Goal: Task Accomplishment & Management: Use online tool/utility

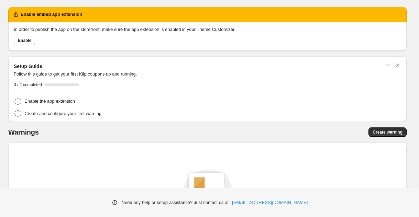
click at [48, 29] on p "In order to publish the app on the storefront, make sure the app extension is e…" at bounding box center [208, 29] width 388 height 7
click at [28, 40] on span "Enable" at bounding box center [24, 41] width 13 height 6
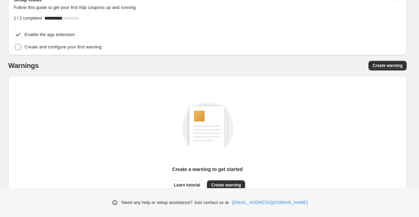
scroll to position [61, 0]
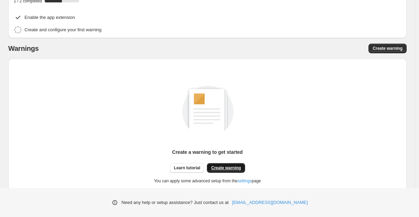
click at [238, 166] on link "Create warning" at bounding box center [226, 168] width 38 height 10
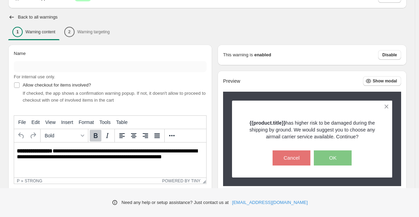
scroll to position [61, 0]
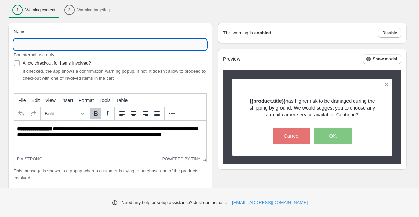
click at [155, 40] on input "Name" at bounding box center [110, 44] width 193 height 11
type input "********"
click at [232, 13] on div "1 Warning content 2 Warning targeting" at bounding box center [207, 10] width 399 height 14
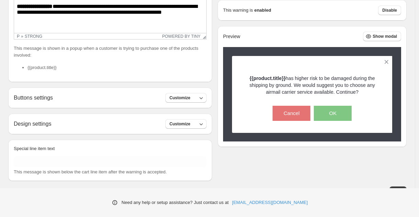
scroll to position [192, 0]
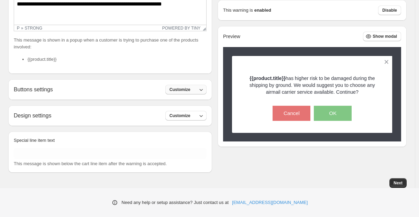
click at [205, 92] on icon "button" at bounding box center [201, 89] width 7 height 7
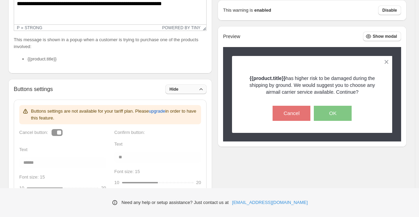
click at [205, 92] on icon "button" at bounding box center [201, 89] width 7 height 7
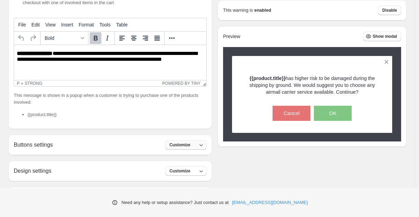
scroll to position [131, 0]
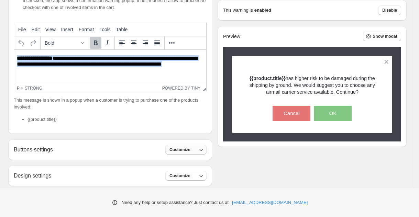
drag, startPoint x: 198, startPoint y: 67, endPoint x: -7, endPoint y: 44, distance: 206.5
click at [14, 50] on html "**********" at bounding box center [110, 62] width 192 height 24
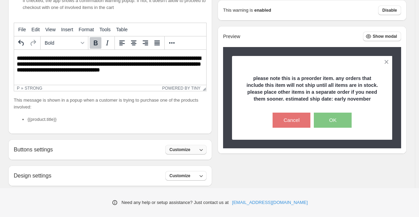
click at [61, 70] on strong "**********" at bounding box center [109, 64] width 184 height 17
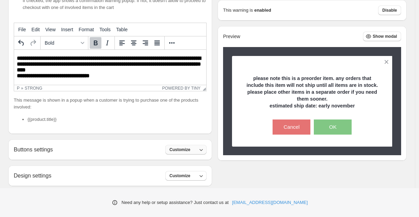
scroll to position [3, 0]
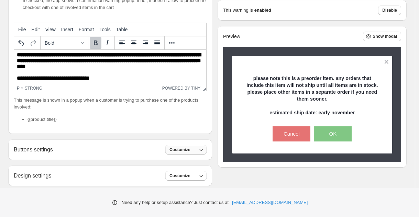
click at [192, 153] on button "Customize" at bounding box center [186, 150] width 41 height 10
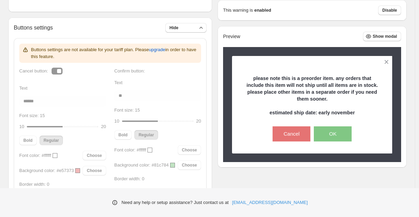
scroll to position [138, 0]
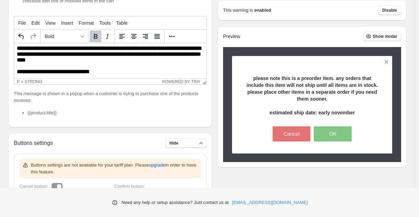
click at [105, 67] on p "**********" at bounding box center [109, 61] width 185 height 33
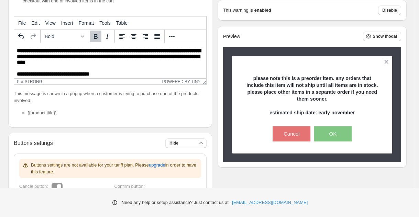
scroll to position [9, 0]
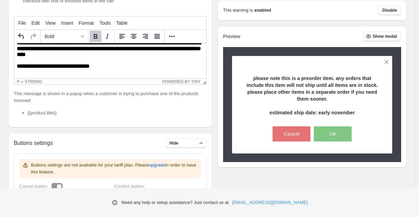
click at [104, 69] on p "**********" at bounding box center [109, 56] width 185 height 33
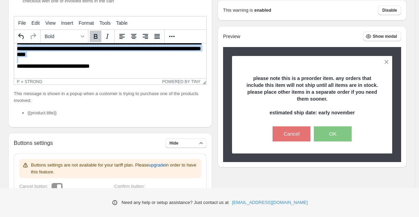
click at [104, 69] on p "**********" at bounding box center [109, 56] width 185 height 33
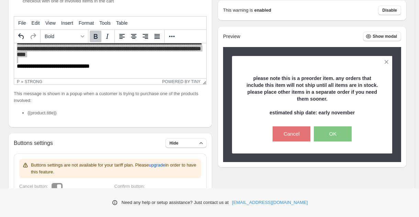
click at [98, 37] on icon "Bold" at bounding box center [96, 36] width 8 height 8
click at [128, 70] on p "**********" at bounding box center [109, 56] width 185 height 33
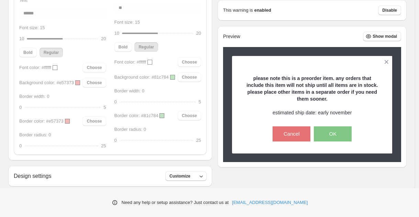
scroll to position [226, 0]
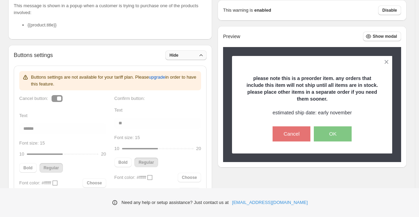
click at [191, 59] on button "Hide" at bounding box center [186, 56] width 41 height 10
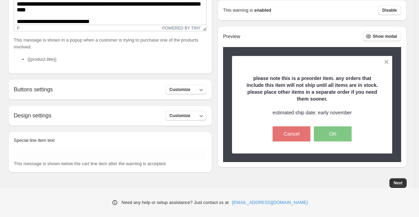
scroll to position [192, 0]
click at [192, 112] on button "Customize" at bounding box center [186, 116] width 41 height 10
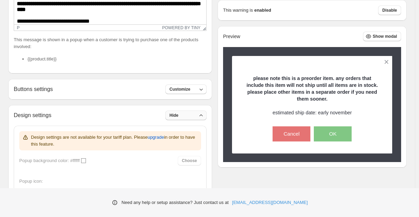
click at [193, 114] on button "Hide" at bounding box center [186, 116] width 41 height 10
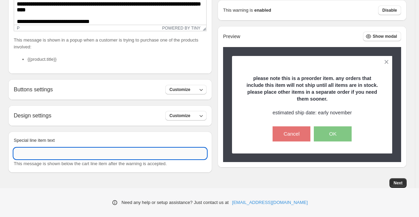
click at [120, 154] on input "Special line item text" at bounding box center [110, 153] width 193 height 11
drag, startPoint x: 50, startPoint y: 152, endPoint x: 20, endPoint y: 152, distance: 30.6
click at [20, 152] on input "**********" at bounding box center [110, 153] width 193 height 11
click at [75, 151] on input "**********" at bounding box center [110, 153] width 193 height 11
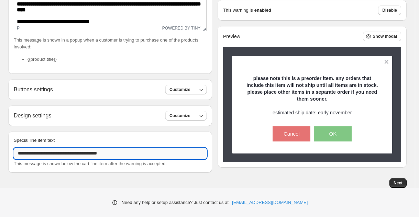
click at [75, 151] on input "**********" at bounding box center [110, 153] width 193 height 11
type input "**********"
click at [403, 184] on span "Next" at bounding box center [398, 184] width 9 height 6
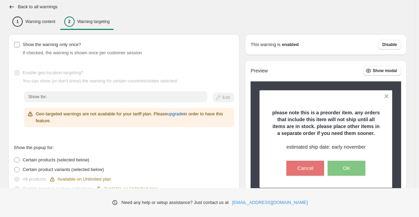
scroll to position [28, 0]
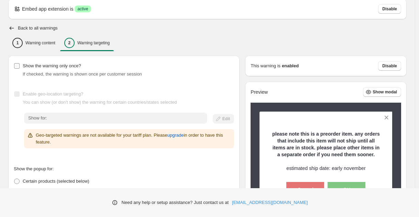
click at [33, 67] on span "Show the warning only once?" at bounding box center [52, 65] width 58 height 5
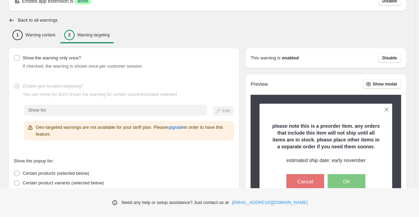
scroll to position [39, 0]
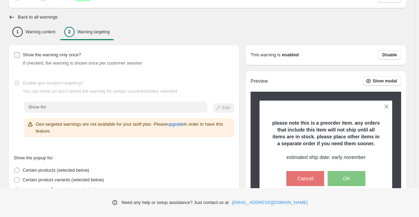
click at [43, 55] on span "Show the warning only once?" at bounding box center [52, 54] width 58 height 5
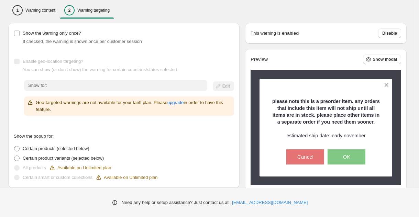
scroll to position [72, 0]
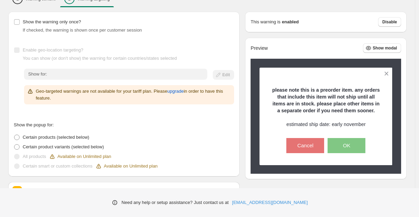
click at [54, 52] on span "Enable geo-location targeting?" at bounding box center [53, 49] width 61 height 5
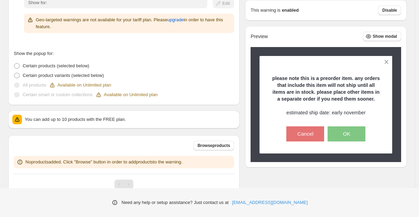
scroll to position [171, 0]
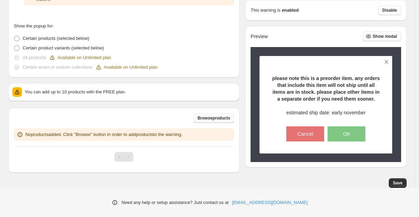
click at [227, 119] on span "Browse products" at bounding box center [214, 119] width 33 height 6
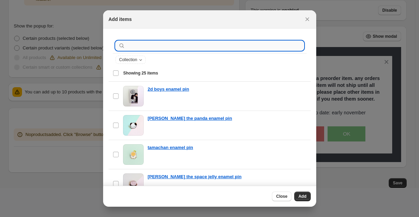
click at [157, 48] on input ":r2b:" at bounding box center [216, 46] width 178 height 10
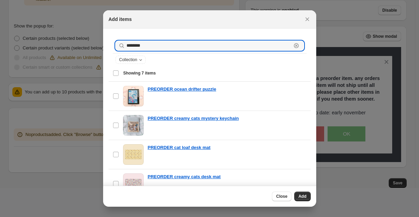
type input "********"
click at [116, 74] on div "Select all 7 items Showing 7 items" at bounding box center [210, 73] width 194 height 17
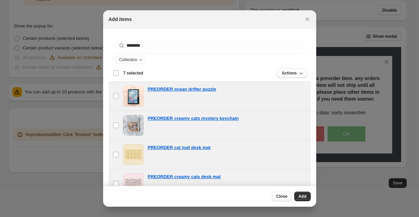
click at [116, 74] on div "Deselect all 7 items 7 selected" at bounding box center [128, 73] width 31 height 6
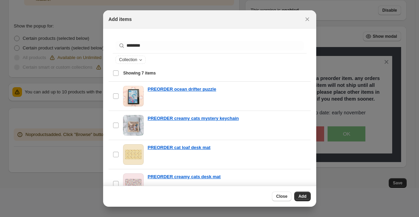
click at [116, 70] on div "Select all 7 items Showing 7 items" at bounding box center [210, 73] width 194 height 17
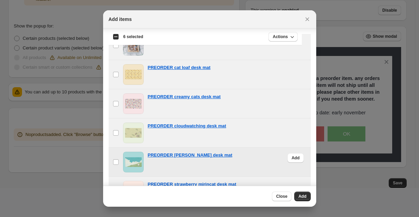
scroll to position [47, 0]
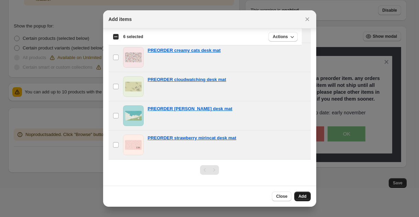
click at [304, 197] on span "Add" at bounding box center [303, 197] width 8 height 6
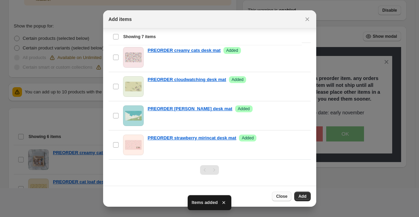
click at [286, 195] on span "Close" at bounding box center [281, 197] width 11 height 6
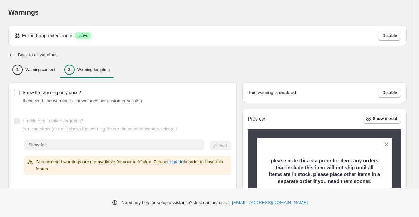
scroll to position [0, 0]
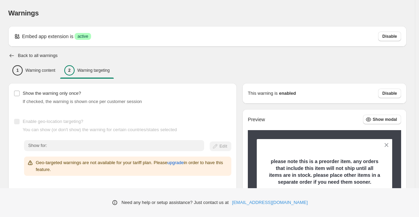
click at [12, 55] on icon "button" at bounding box center [11, 55] width 7 height 7
click at [11, 54] on icon "button" at bounding box center [12, 55] width 4 height 3
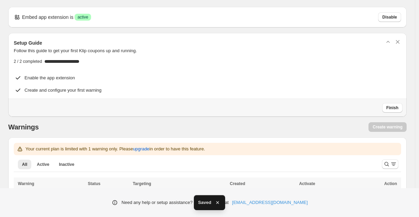
scroll to position [24, 0]
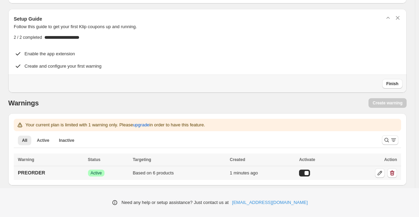
click at [61, 171] on td "PREORDER" at bounding box center [50, 173] width 72 height 14
click at [383, 173] on icon at bounding box center [380, 173] width 7 height 7
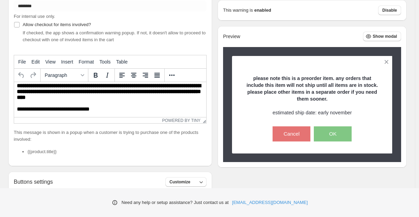
scroll to position [9, 0]
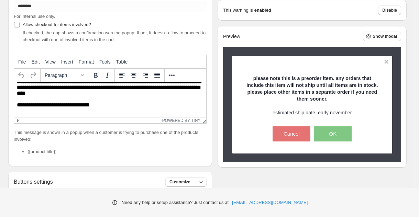
click at [108, 110] on p "**********" at bounding box center [109, 95] width 185 height 33
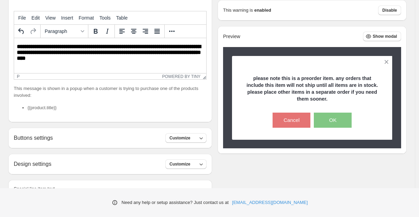
scroll to position [192, 0]
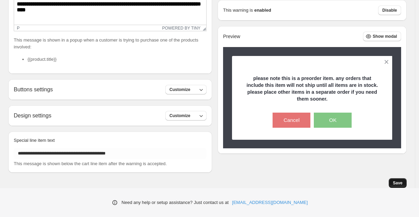
click at [402, 184] on span "Save" at bounding box center [398, 184] width 10 height 6
click at [403, 183] on span "Save" at bounding box center [398, 184] width 10 height 6
drag, startPoint x: 356, startPoint y: 179, endPoint x: 374, endPoint y: 193, distance: 22.7
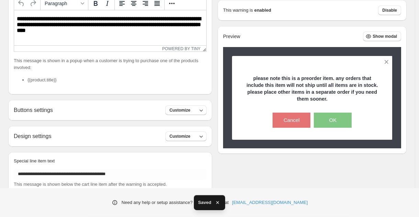
scroll to position [0, 0]
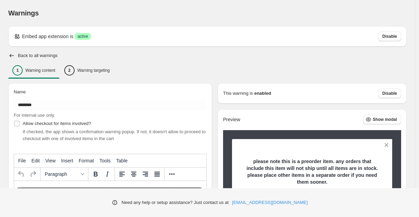
drag, startPoint x: 367, startPoint y: 174, endPoint x: 319, endPoint y: 84, distance: 102.7
click at [100, 69] on p "Warning targeting" at bounding box center [93, 71] width 32 height 6
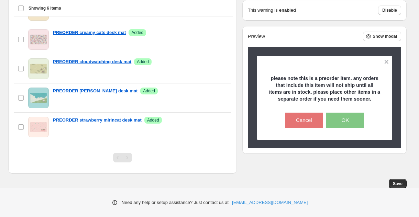
scroll to position [315, 0]
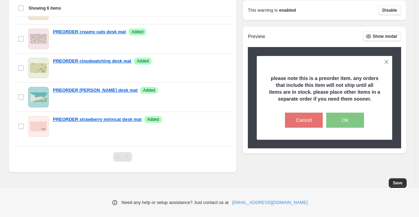
drag, startPoint x: 294, startPoint y: 180, endPoint x: 334, endPoint y: 186, distance: 40.6
click at [403, 184] on span "Save" at bounding box center [398, 184] width 10 height 6
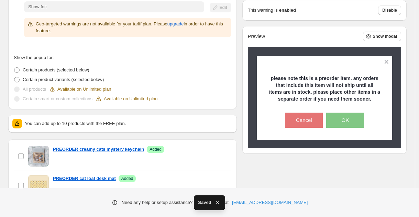
scroll to position [62, 0]
